Goal: Unclear: Browse casually

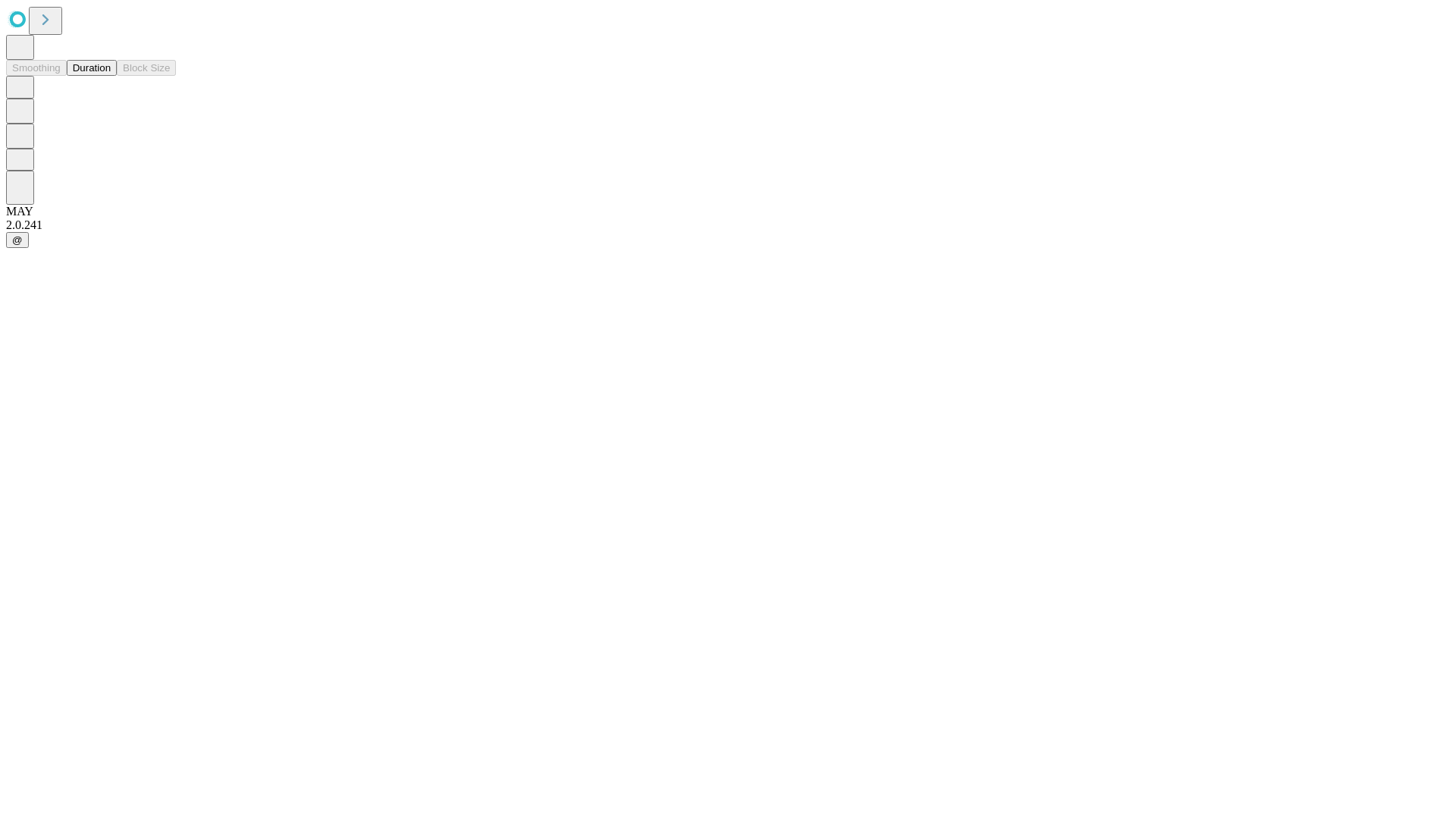
click at [110, 76] on button "Duration" at bounding box center [91, 68] width 50 height 16
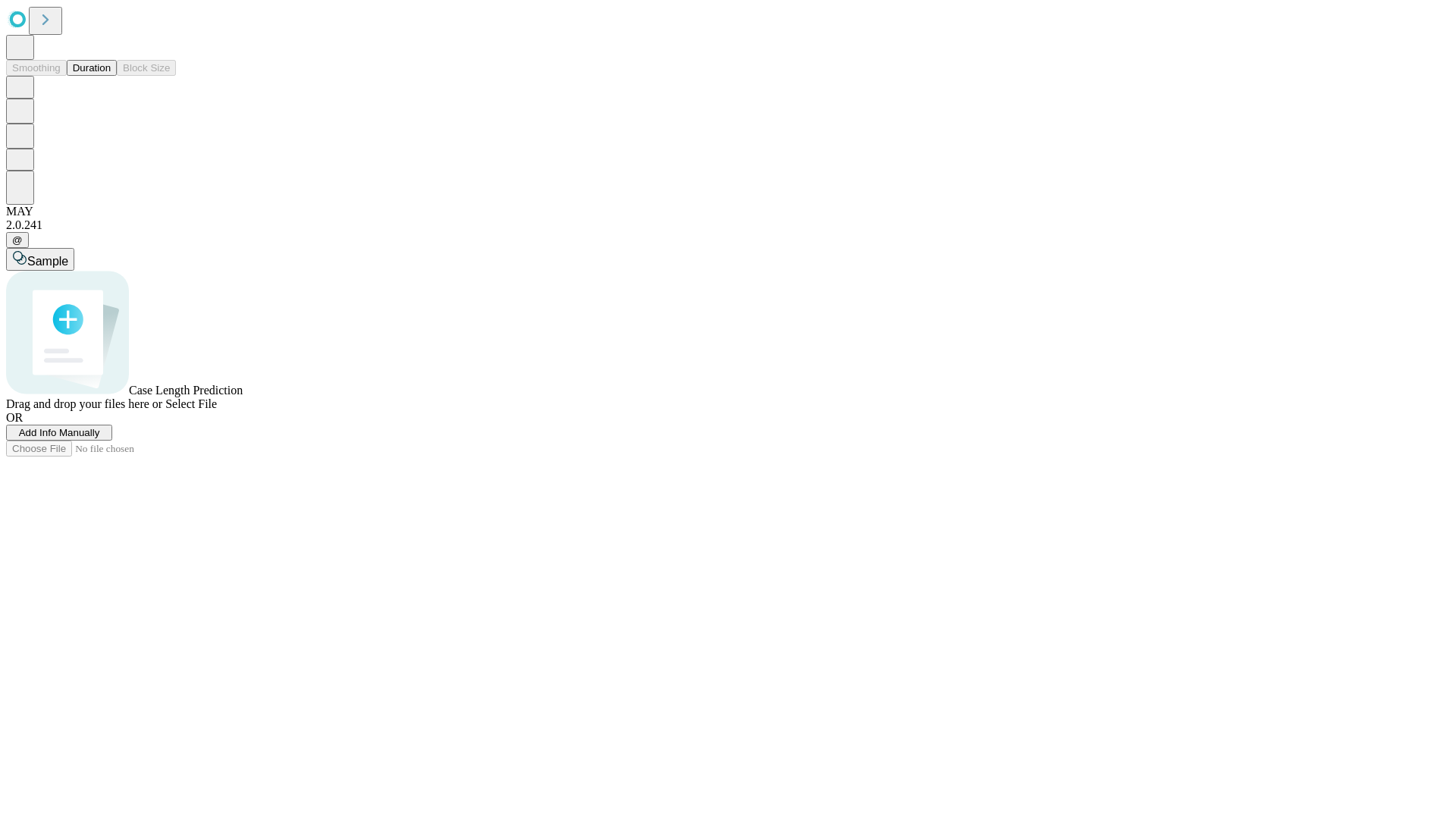
click at [216, 410] on span "Select File" at bounding box center [191, 404] width 52 height 13
